Goal: Information Seeking & Learning: Learn about a topic

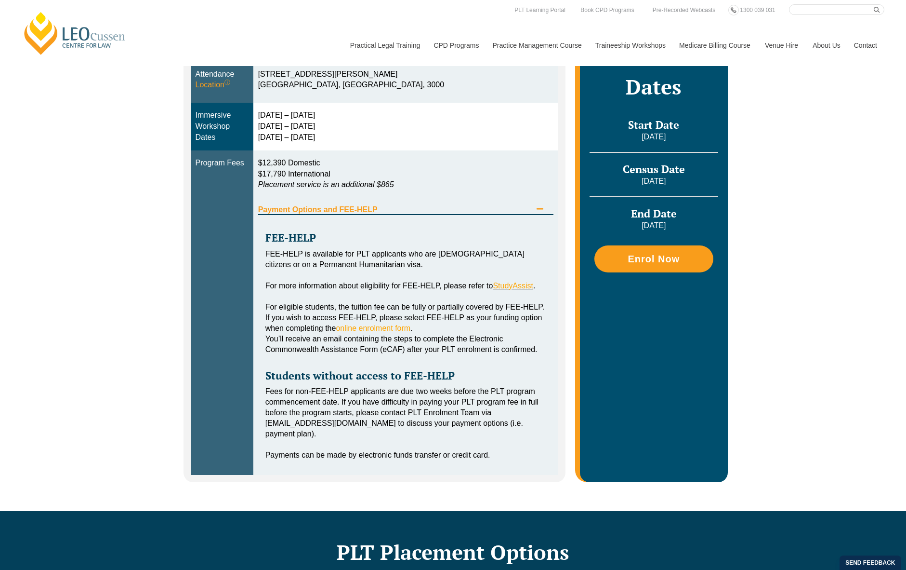
scroll to position [337, 0]
click at [91, 43] on link "[PERSON_NAME] Centre for Law" at bounding box center [75, 33] width 106 height 45
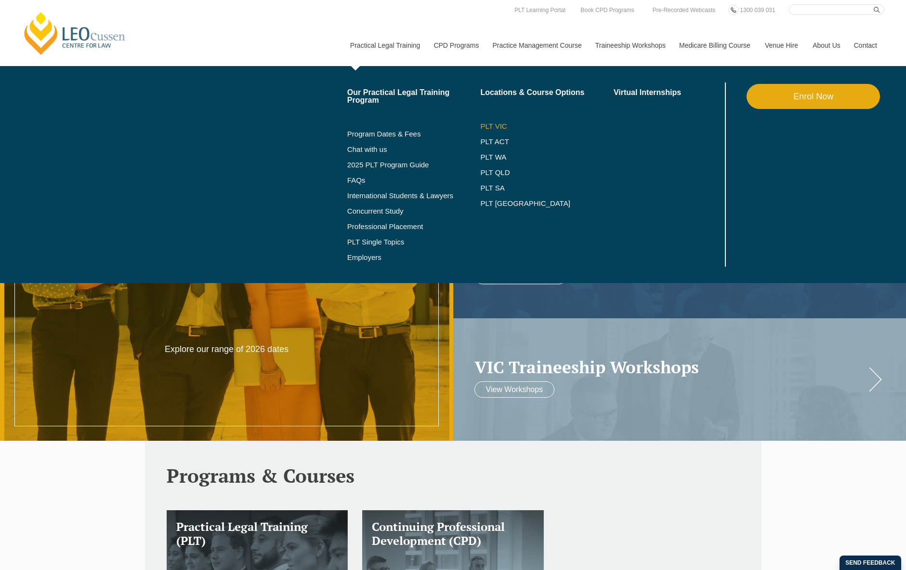
click at [491, 126] on link "PLT VIC" at bounding box center [546, 126] width 133 height 8
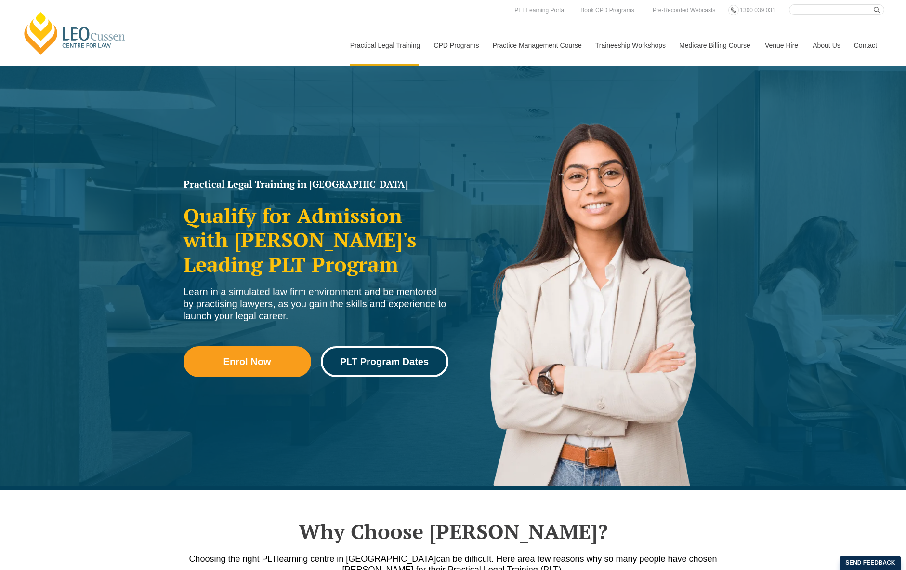
click at [387, 369] on link "PLT Program Dates" at bounding box center [385, 361] width 128 height 31
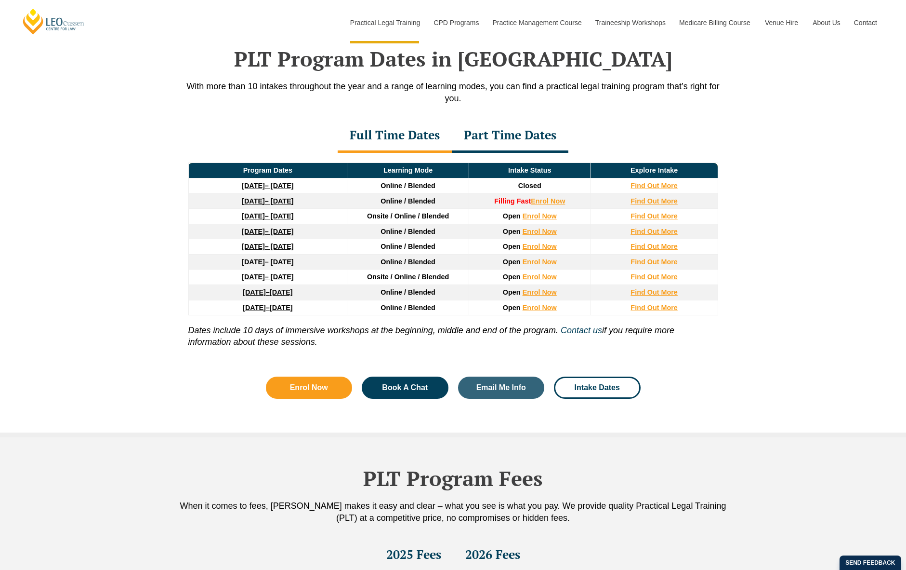
scroll to position [1258, 0]
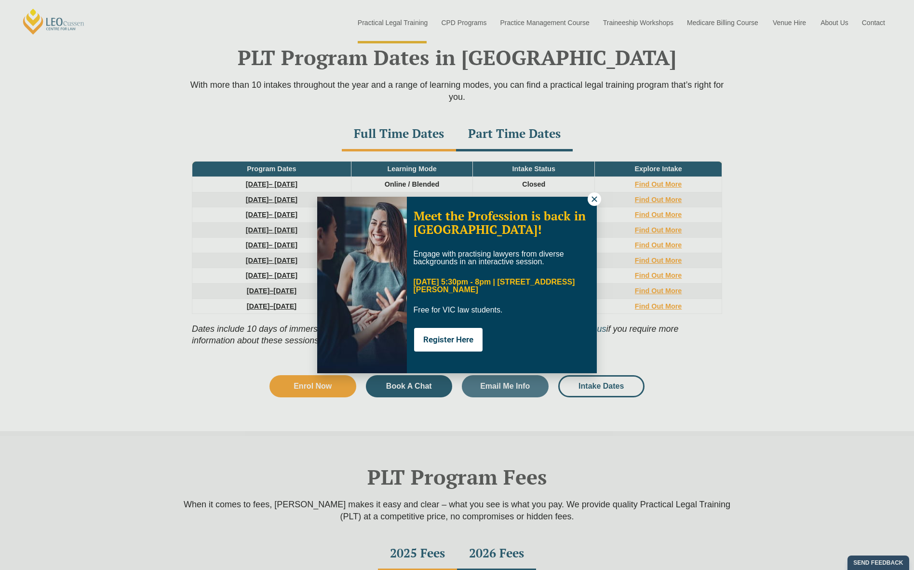
click at [517, 136] on div "Meet the Profession is back in Melbourne! Engage with practising lawyers from d…" at bounding box center [457, 285] width 914 height 570
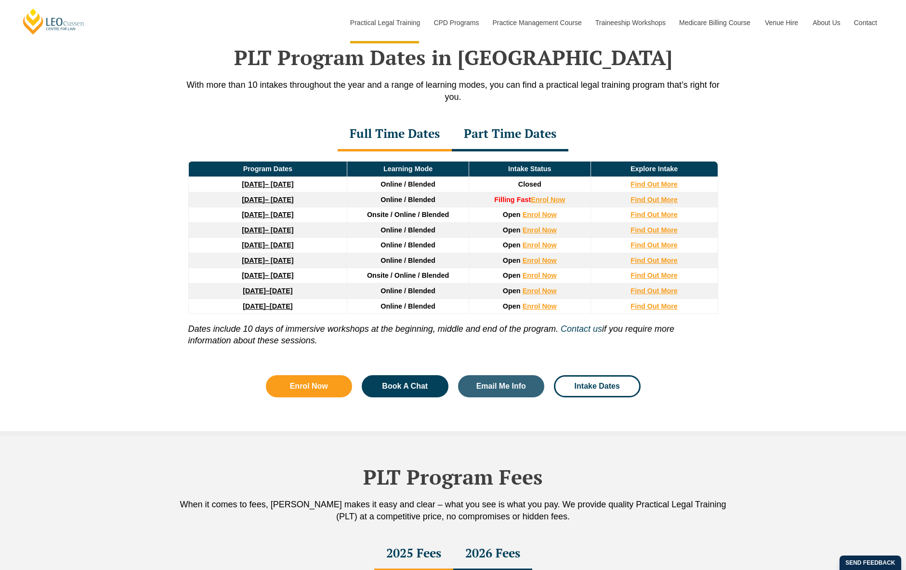
click at [517, 137] on div "Part Time Dates" at bounding box center [510, 135] width 117 height 34
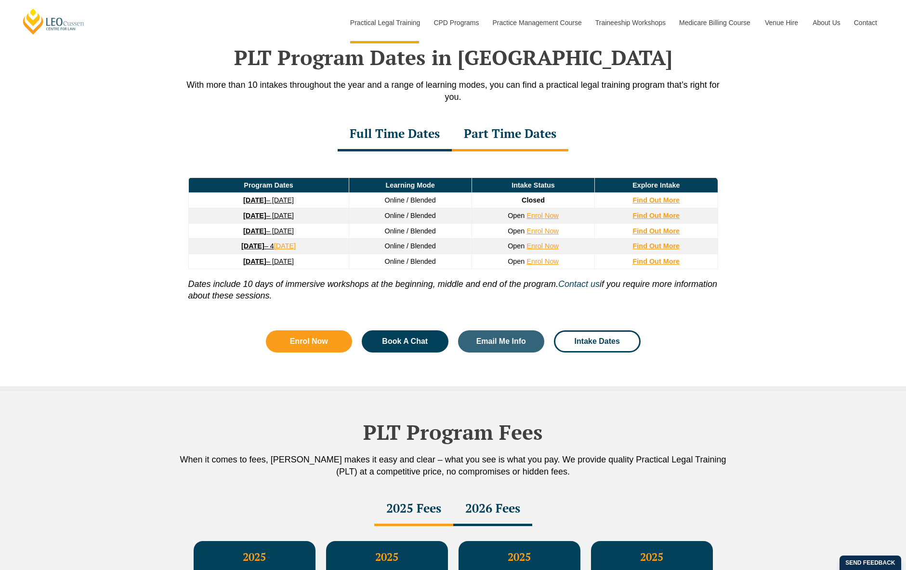
click at [266, 218] on strong "26 January 2026" at bounding box center [254, 216] width 23 height 8
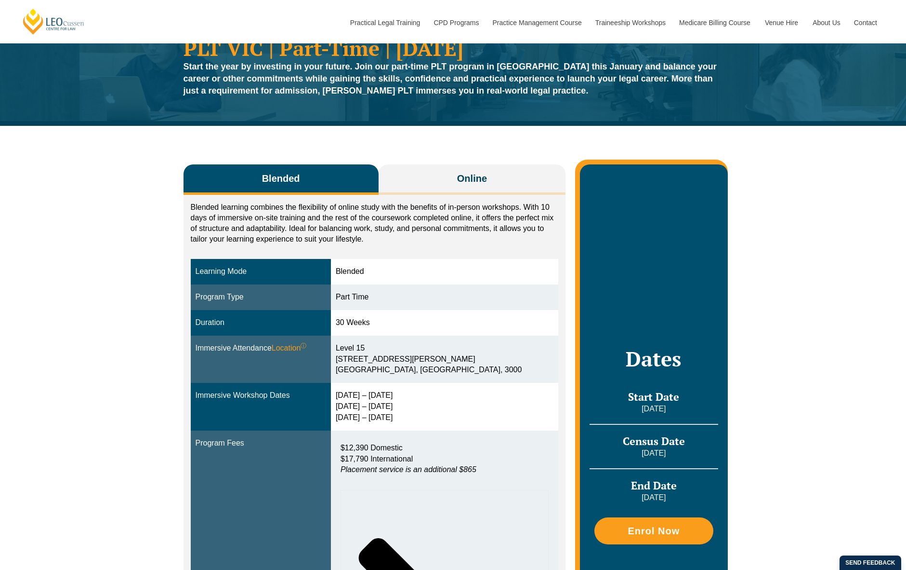
scroll to position [96, 0]
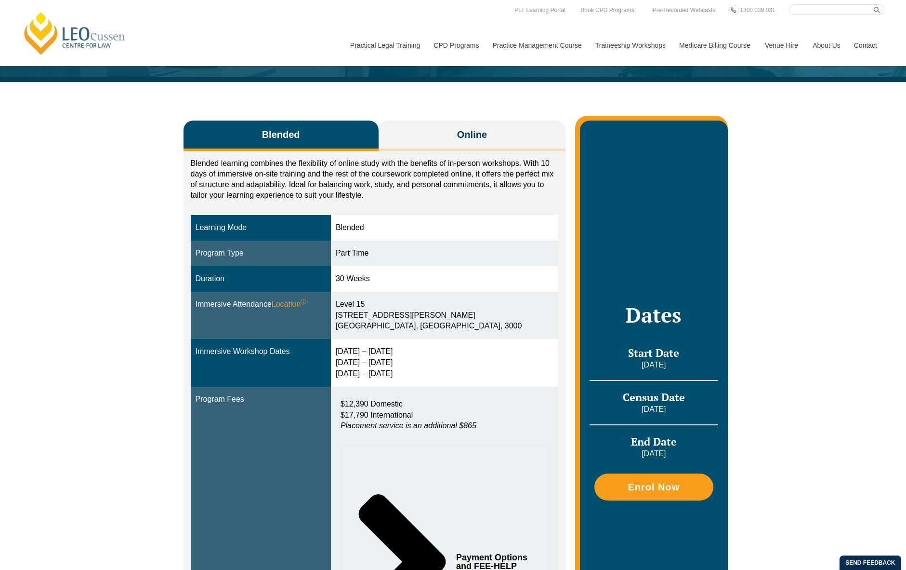
click at [83, 238] on div "Blended Online Blended learning combines the flexibility of online study with t…" at bounding box center [453, 403] width 906 height 643
drag, startPoint x: 348, startPoint y: 351, endPoint x: 414, endPoint y: 373, distance: 70.1
click at [414, 373] on div "9 – 12 Feb 2026 2 – 4 Jun 2026 11 – 13 Aug 2026" at bounding box center [445, 362] width 218 height 33
drag, startPoint x: 414, startPoint y: 373, endPoint x: 415, endPoint y: 403, distance: 29.4
click at [415, 403] on p "$12,390 Domestic $17,790 International Placement service is an additional $865" at bounding box center [445, 414] width 208 height 33
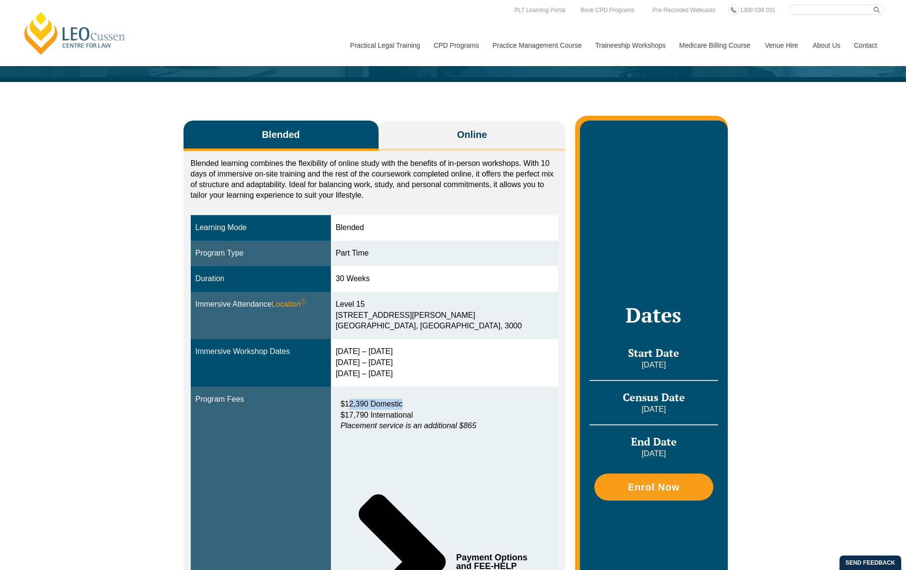
click at [419, 402] on p "$12,390 Domestic $17,790 International Placement service is an additional $865" at bounding box center [445, 414] width 208 height 33
drag, startPoint x: 358, startPoint y: 403, endPoint x: 438, endPoint y: 401, distance: 80.5
click at [438, 401] on p "$12,390 Domestic $17,790 International Placement service is an additional $865" at bounding box center [445, 414] width 208 height 33
drag, startPoint x: 438, startPoint y: 401, endPoint x: 468, endPoint y: 321, distance: 84.9
click at [468, 321] on div "Level 15 15 William Street Melbourne, Victoria, 3000" at bounding box center [445, 315] width 218 height 33
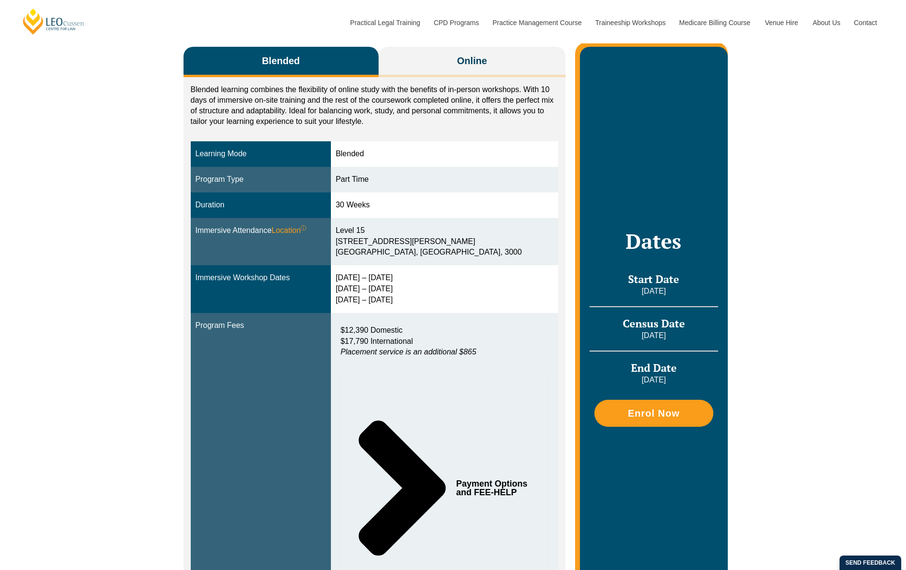
scroll to position [241, 0]
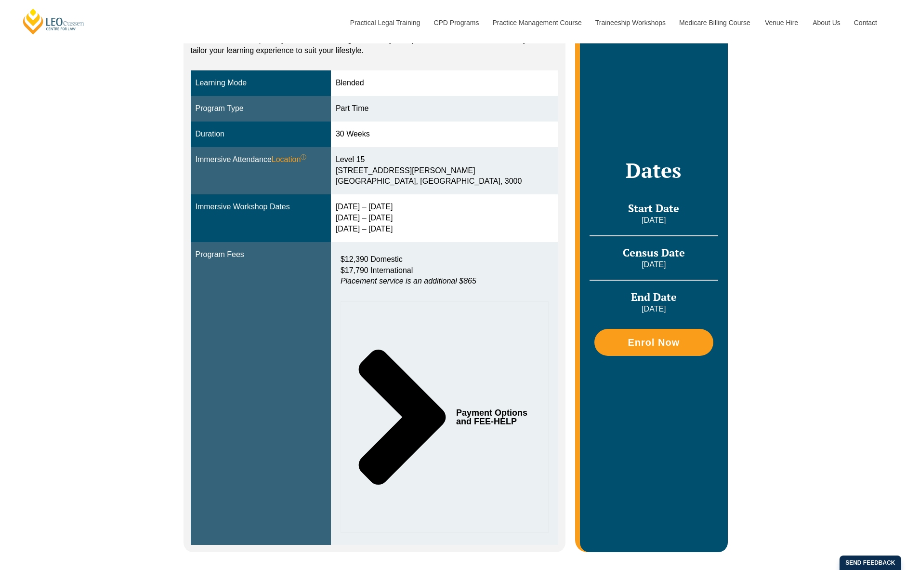
drag, startPoint x: 414, startPoint y: 411, endPoint x: 225, endPoint y: 371, distance: 193.1
click at [225, 371] on tr "Program Fees $12,390 Domestic $17,790 International Placement service is an add…" at bounding box center [375, 393] width 368 height 303
drag, startPoint x: 225, startPoint y: 371, endPoint x: 300, endPoint y: 364, distance: 75.0
click at [300, 364] on td "Program Fees" at bounding box center [261, 393] width 140 height 303
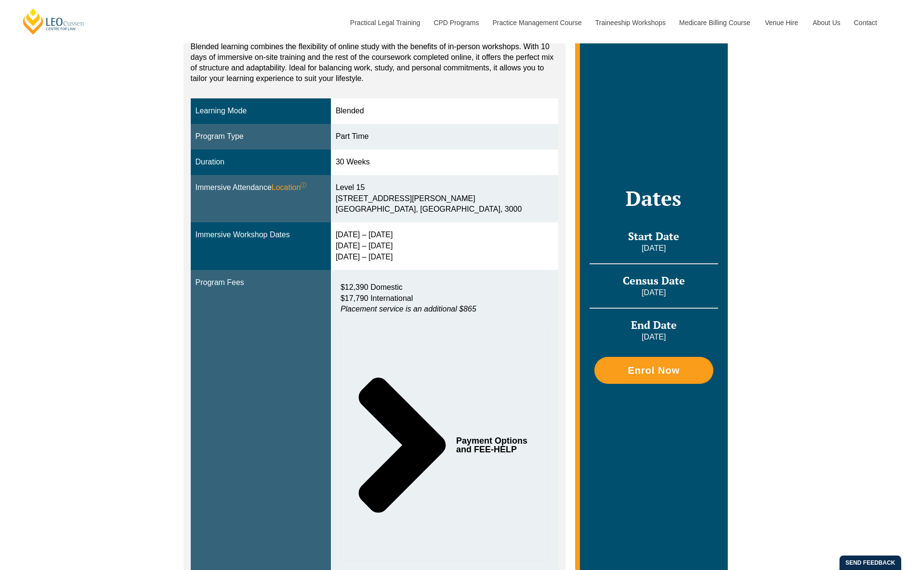
scroll to position [145, 0]
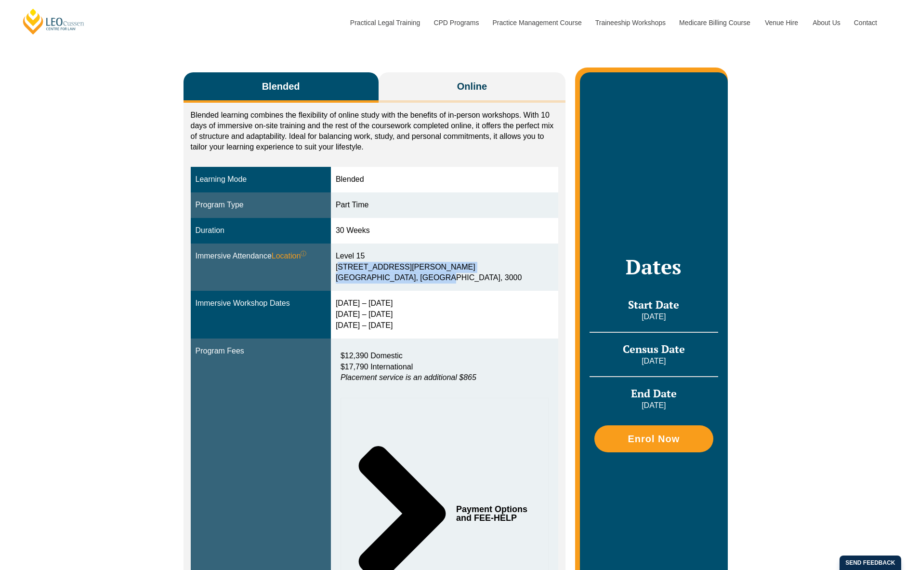
drag, startPoint x: 348, startPoint y: 268, endPoint x: 445, endPoint y: 284, distance: 98.2
click at [445, 284] on td "Level 15 15 William Street Melbourne, Victoria, 3000" at bounding box center [444, 267] width 227 height 48
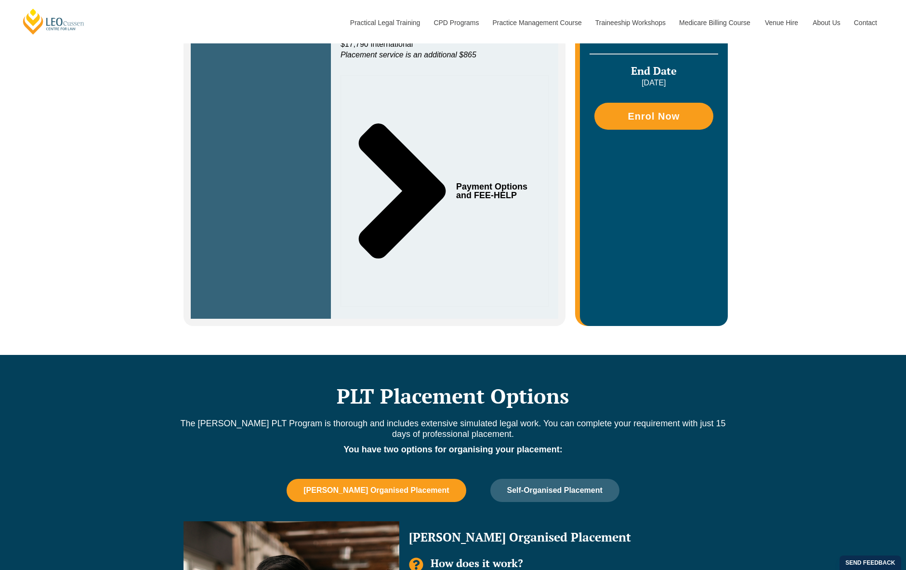
scroll to position [530, 0]
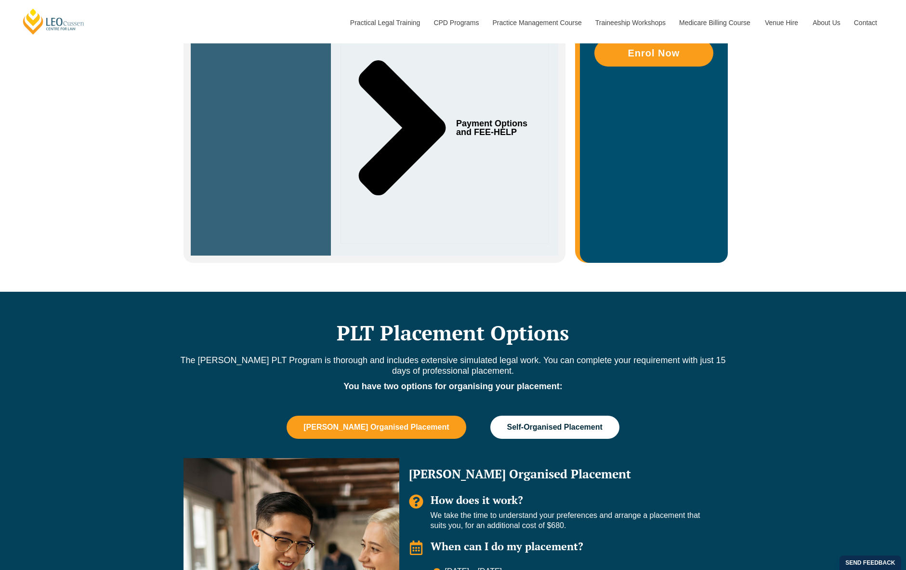
click at [529, 423] on span "Self-Organised Placement" at bounding box center [554, 427] width 95 height 9
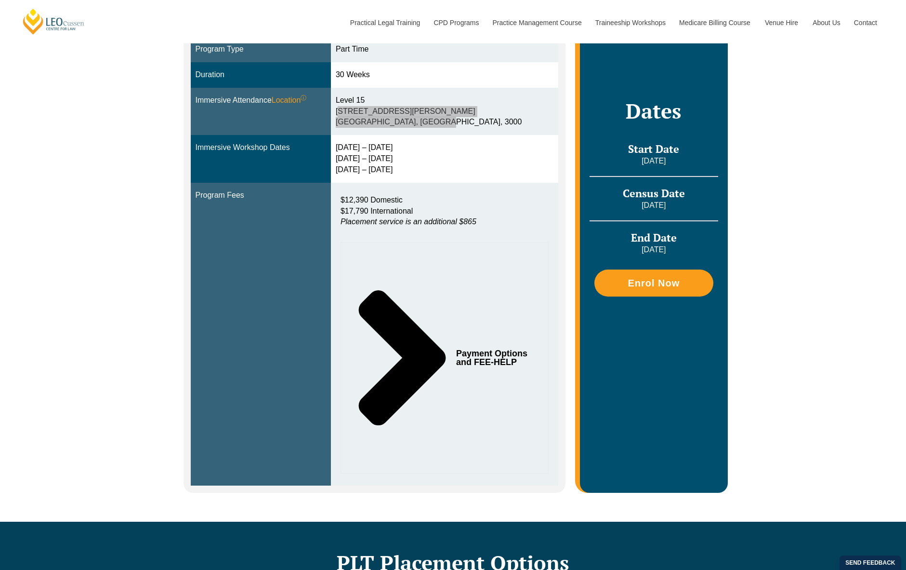
scroll to position [193, 0]
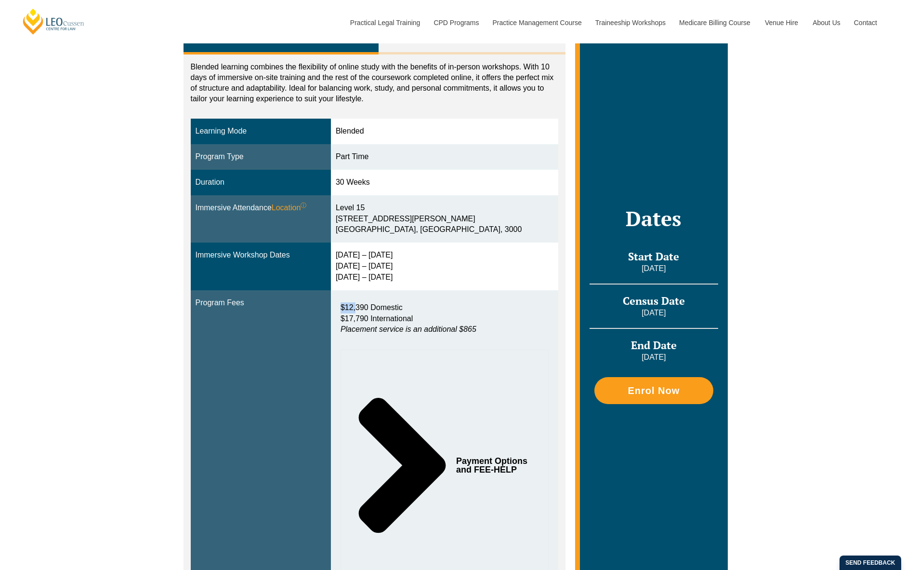
drag, startPoint x: 354, startPoint y: 306, endPoint x: 368, endPoint y: 310, distance: 15.0
click at [368, 310] on span "$12,390 Domestic" at bounding box center [372, 307] width 62 height 8
drag, startPoint x: 368, startPoint y: 310, endPoint x: 350, endPoint y: 301, distance: 20.5
click at [350, 301] on div "$12,390 Domestic $17,790 International Placement service is an additional $865" at bounding box center [445, 321] width 218 height 48
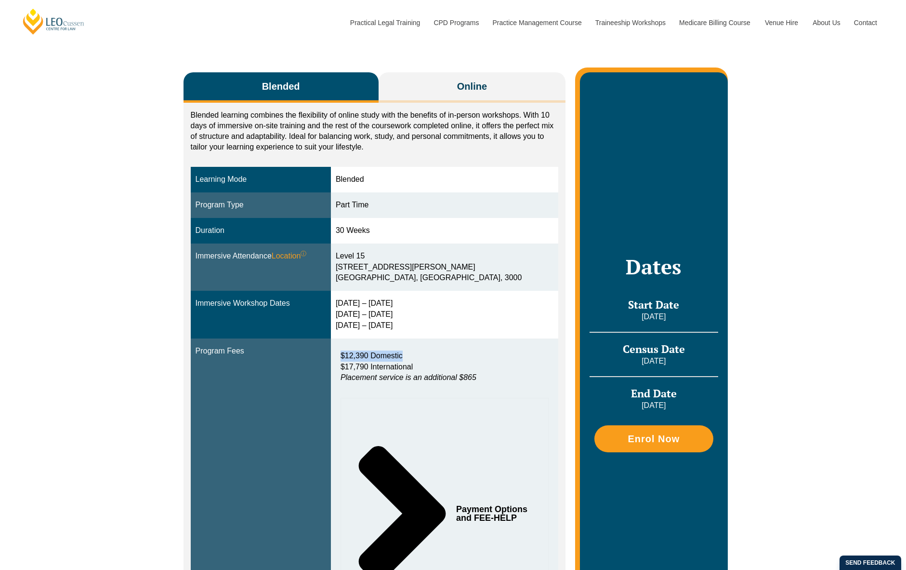
scroll to position [0, 0]
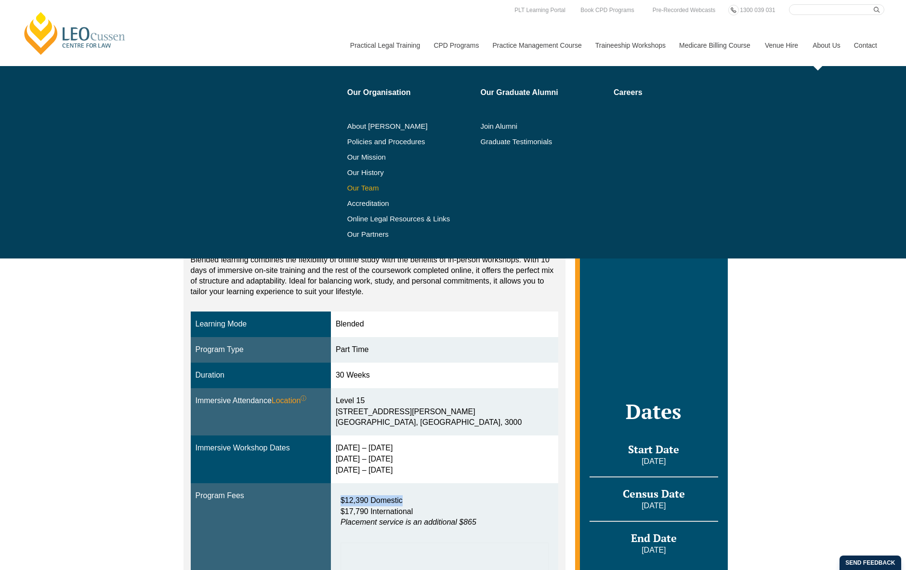
click at [365, 191] on link "Our Team" at bounding box center [410, 188] width 127 height 8
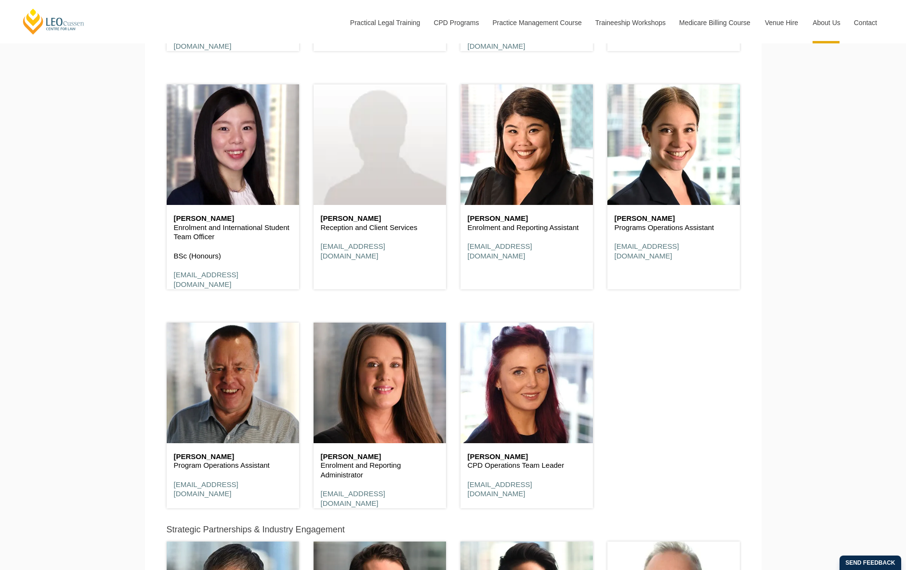
scroll to position [3565, 0]
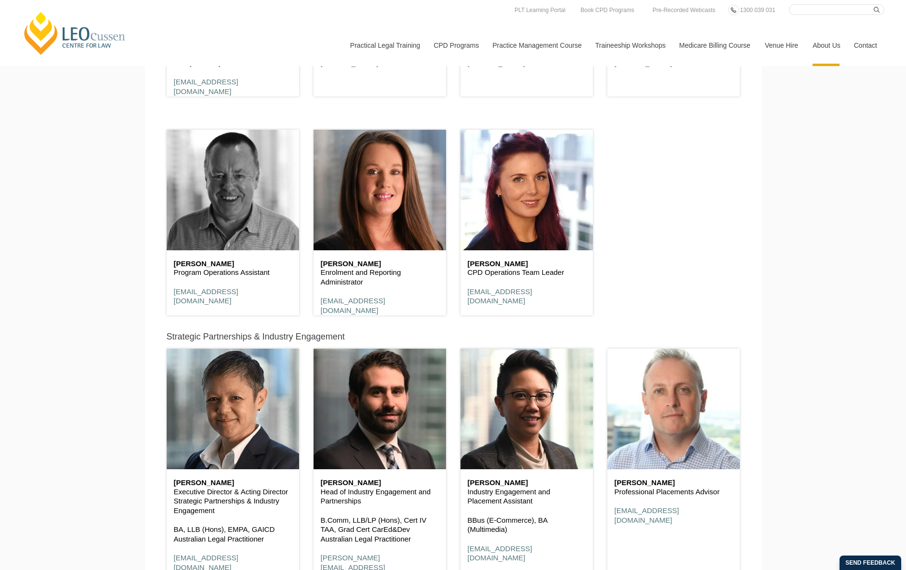
click at [199, 237] on header at bounding box center [233, 190] width 132 height 120
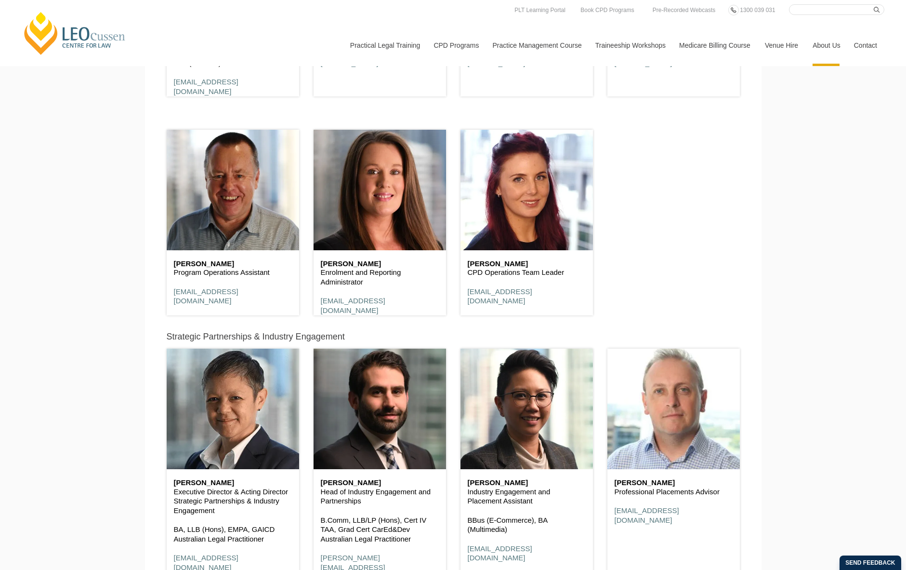
click at [719, 47] on link "Medicare Billing Course" at bounding box center [715, 45] width 86 height 41
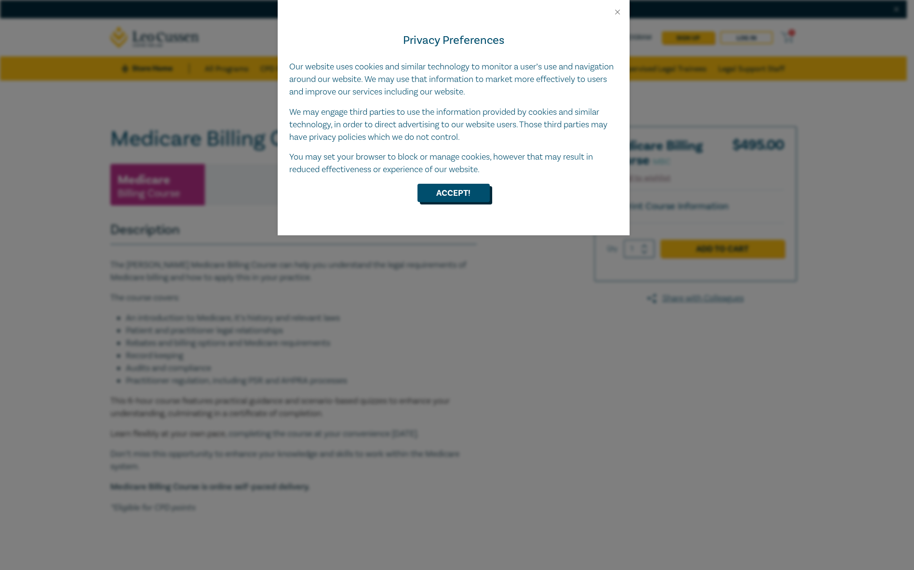
click at [437, 195] on button "Accept!" at bounding box center [453, 193] width 72 height 18
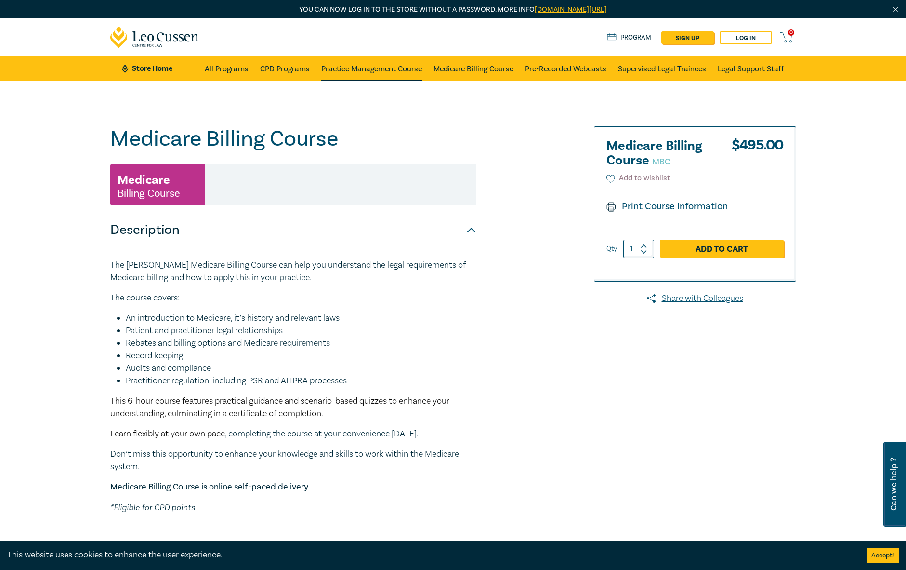
click at [349, 69] on link "Practice Management Course" at bounding box center [371, 68] width 101 height 24
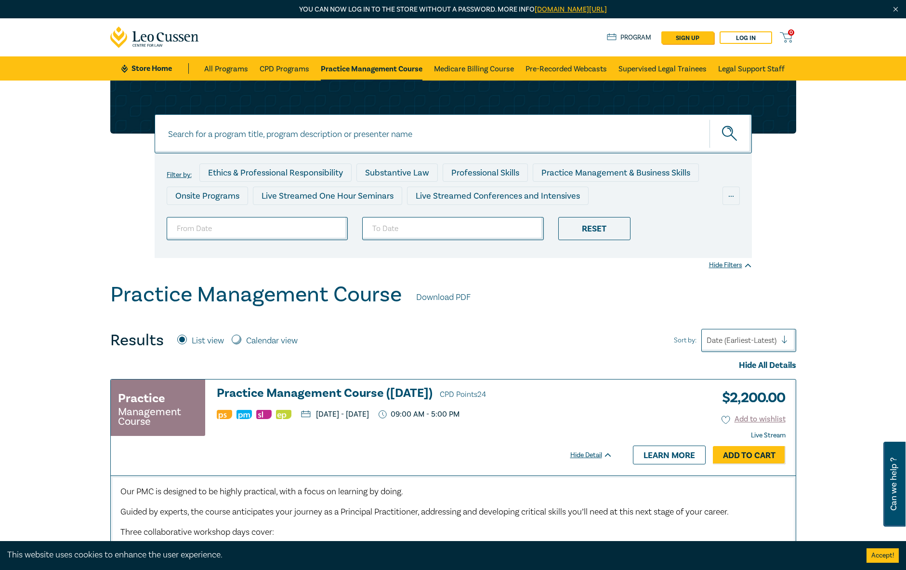
click at [156, 36] on icon at bounding box center [154, 37] width 89 height 22
